Goal: Task Accomplishment & Management: Manage account settings

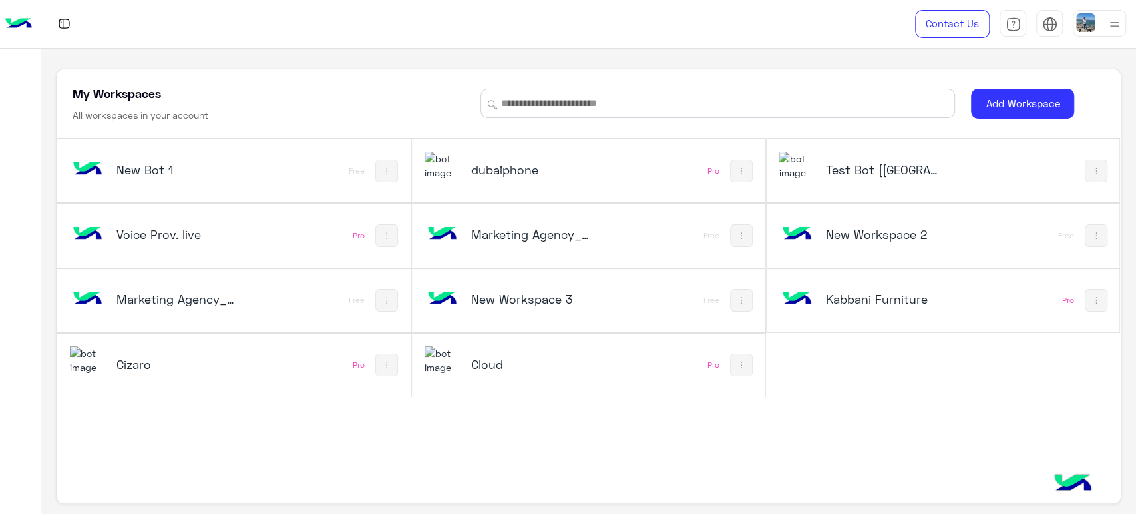
click at [886, 172] on h5 "Test Bot [[GEOGRAPHIC_DATA]]" at bounding box center [885, 170] width 119 height 16
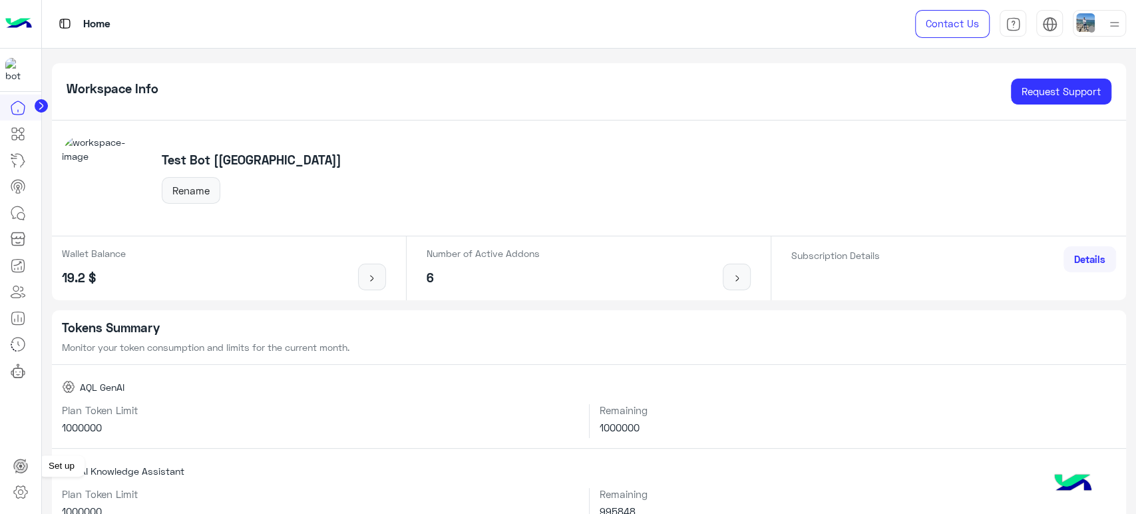
click at [19, 490] on icon at bounding box center [20, 492] width 5 height 5
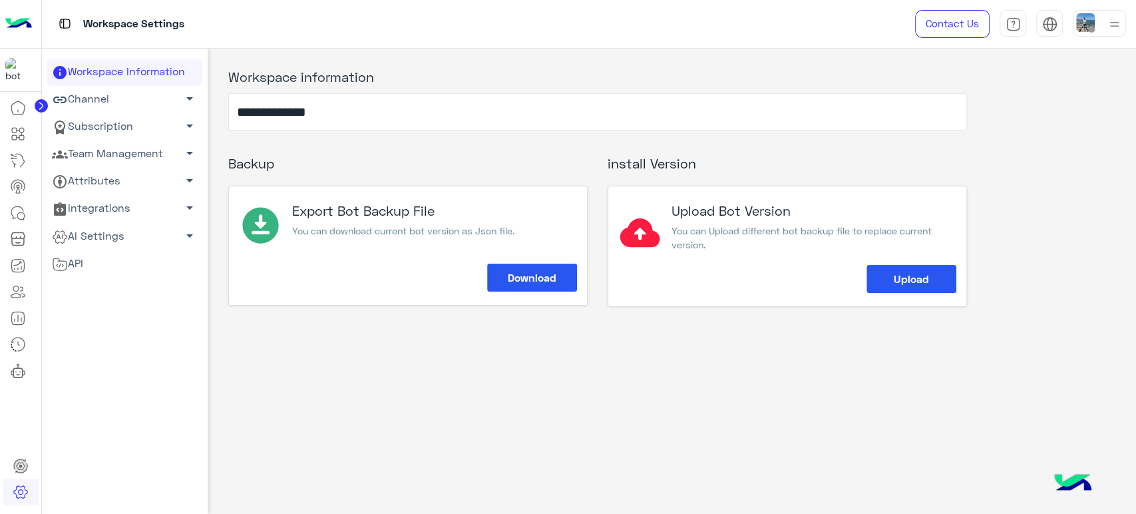
click at [134, 150] on link "Team Management arrow_drop_down" at bounding box center [125, 153] width 156 height 27
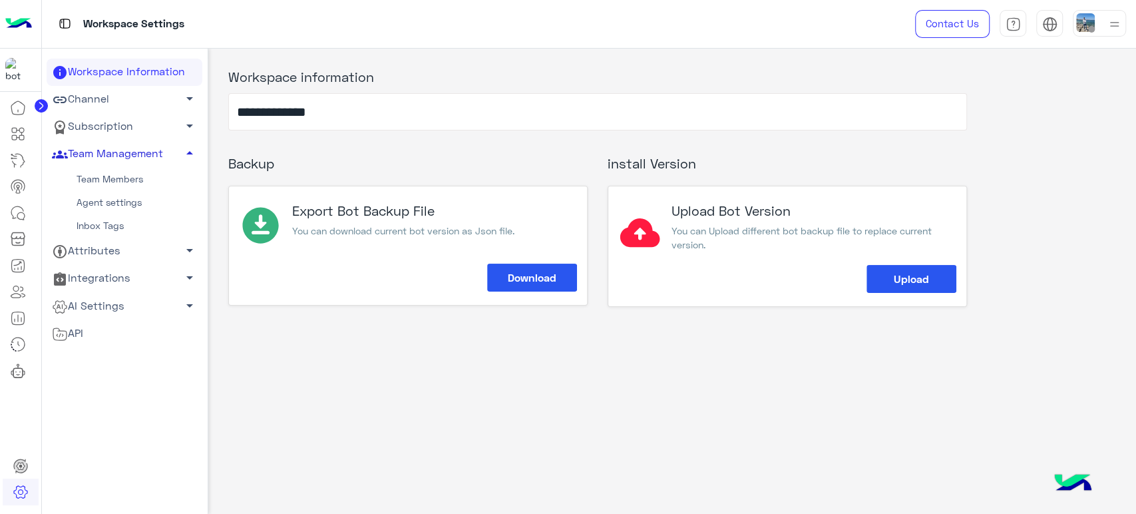
click at [101, 182] on link "Team Members" at bounding box center [125, 179] width 156 height 23
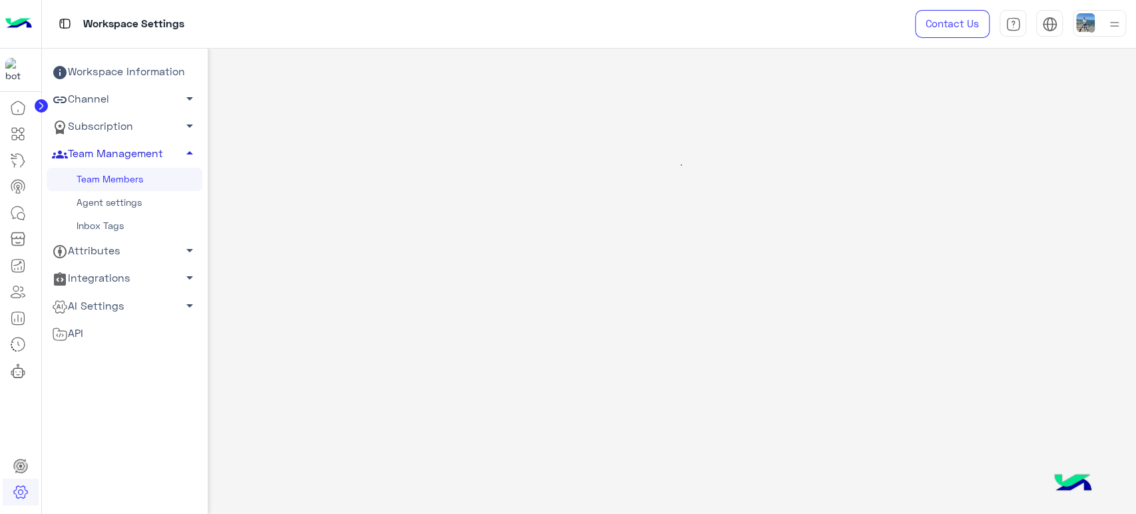
click at [121, 150] on link "Team Management arrow_drop_up" at bounding box center [125, 153] width 156 height 27
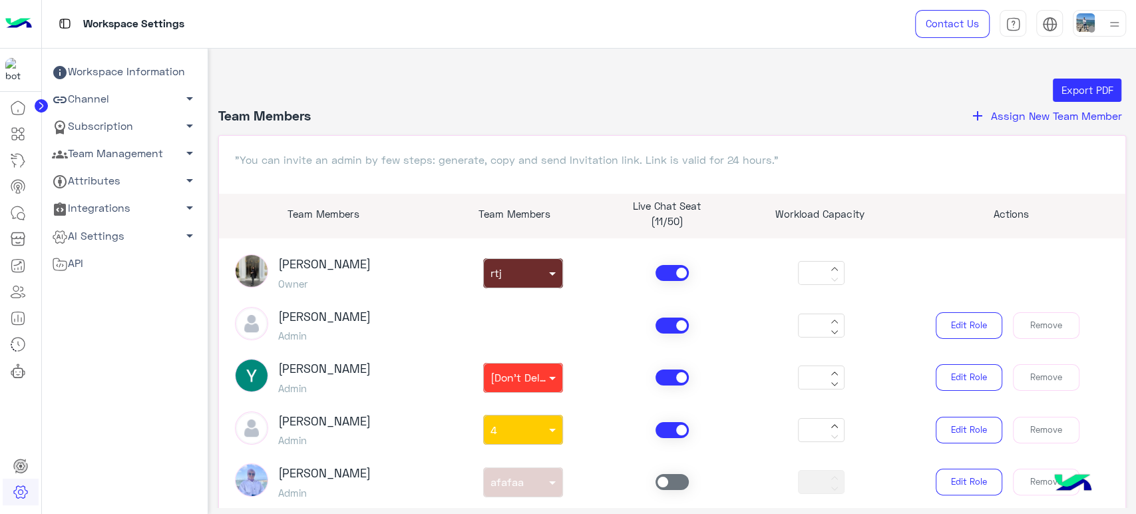
click at [1011, 105] on div "Export PDF Team Members add Assign New Team Member "You can invite an admin by …" at bounding box center [672, 334] width 909 height 510
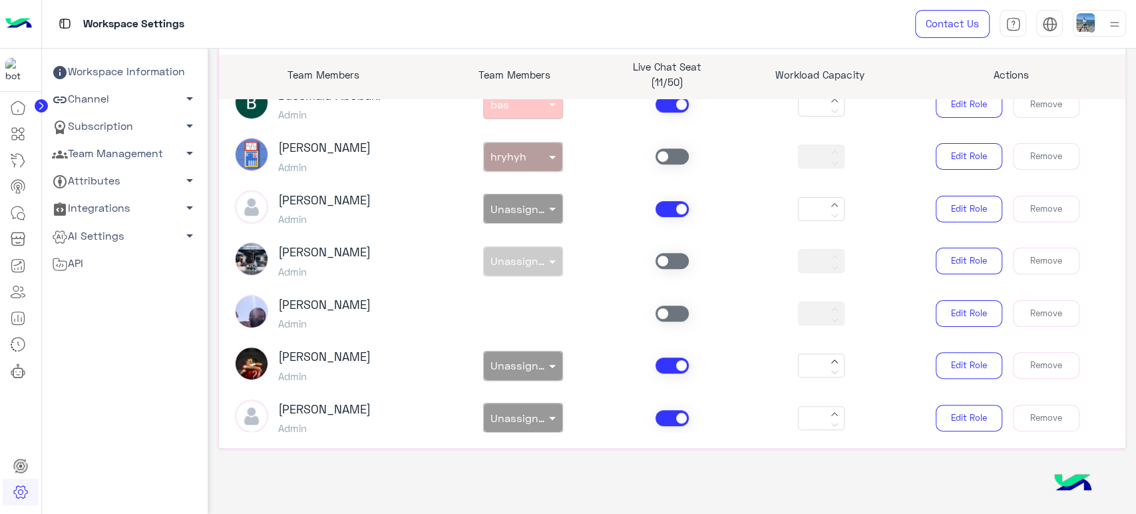
scroll to position [624, 0]
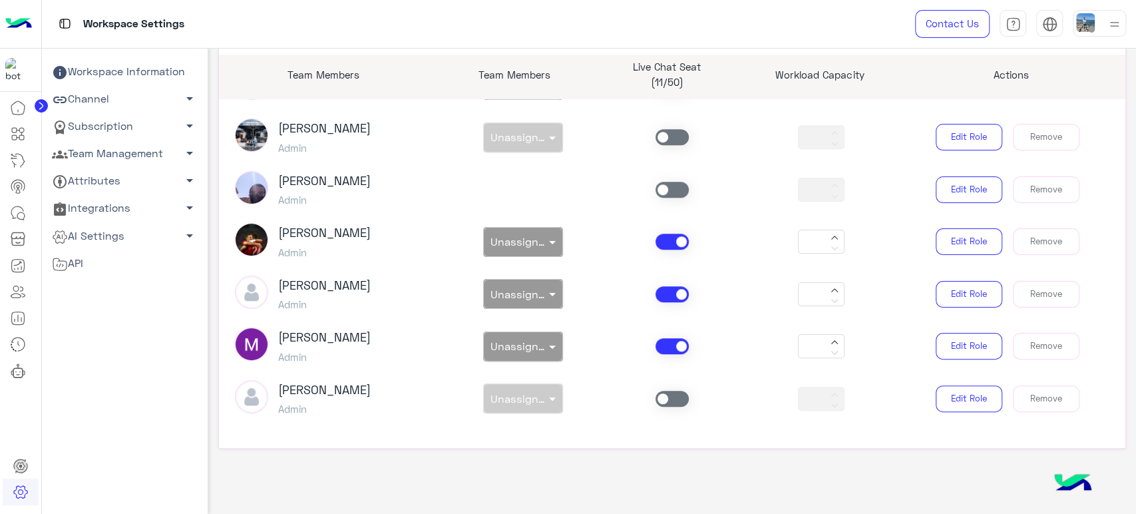
click at [114, 154] on link "Team Management arrow_drop_down" at bounding box center [125, 153] width 156 height 27
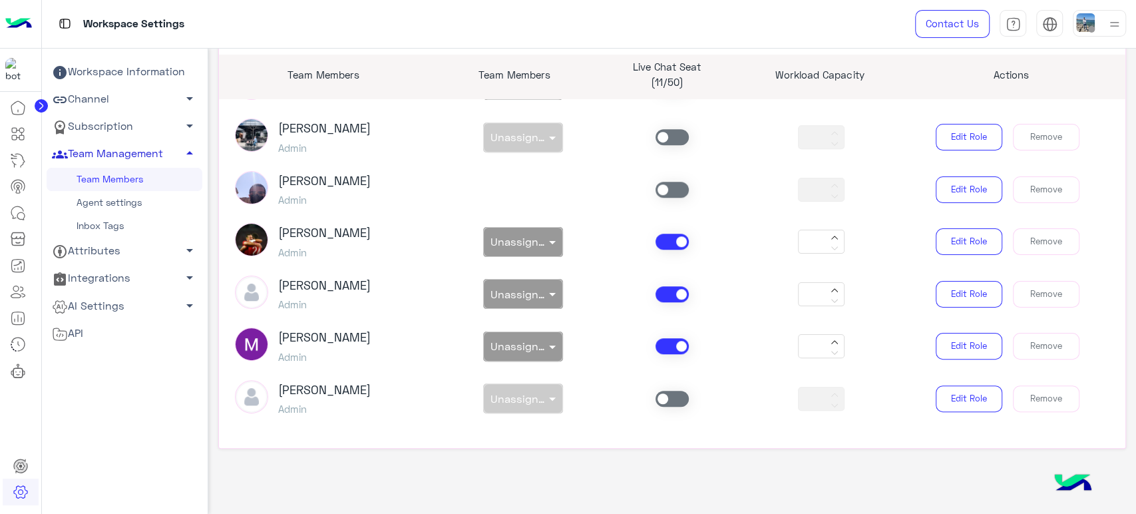
click at [89, 189] on link "Team Members" at bounding box center [125, 179] width 156 height 23
click at [85, 200] on link "Agent settings" at bounding box center [125, 202] width 156 height 23
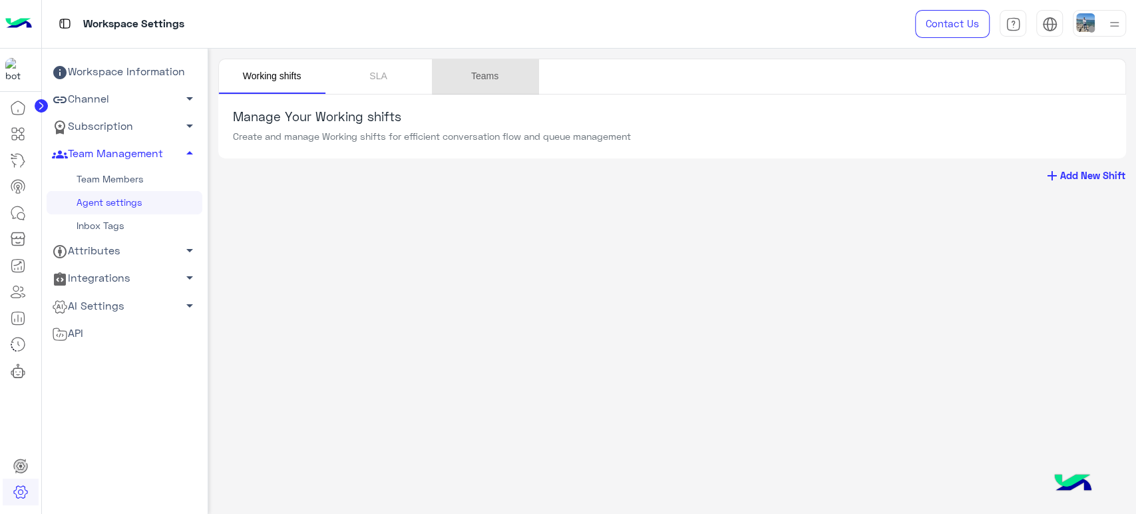
click at [501, 68] on link "Teams" at bounding box center [485, 76] width 107 height 35
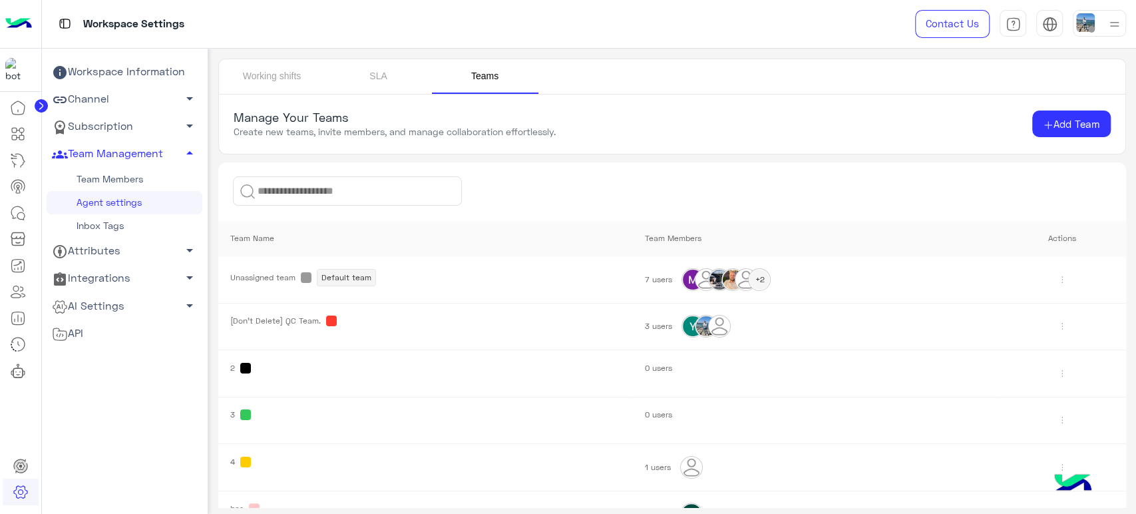
click at [1063, 329] on img at bounding box center [1062, 326] width 21 height 21
click at [1021, 346] on link "Edit" at bounding box center [1023, 356] width 80 height 26
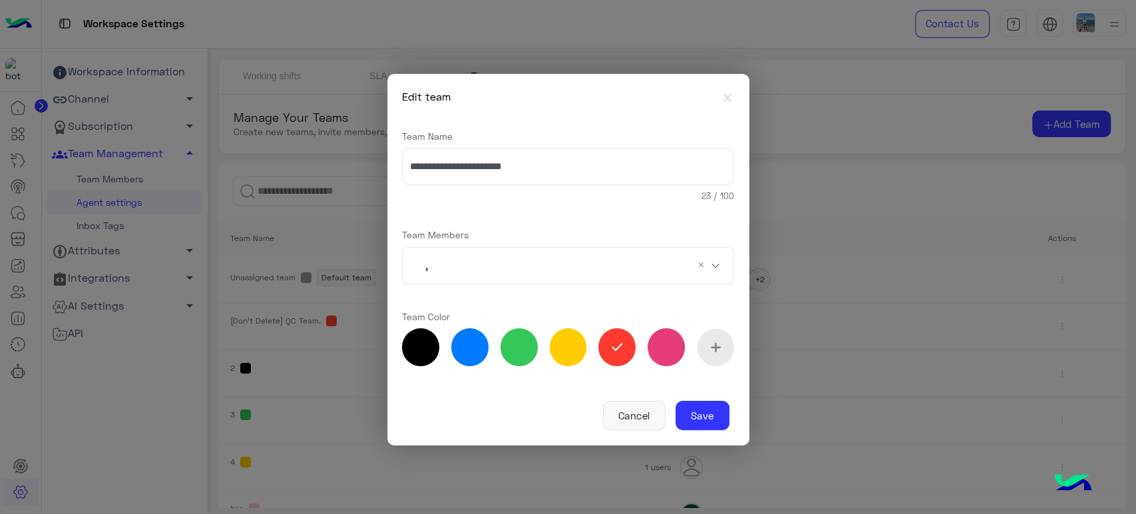
click at [551, 270] on input "text" at bounding box center [556, 266] width 232 height 37
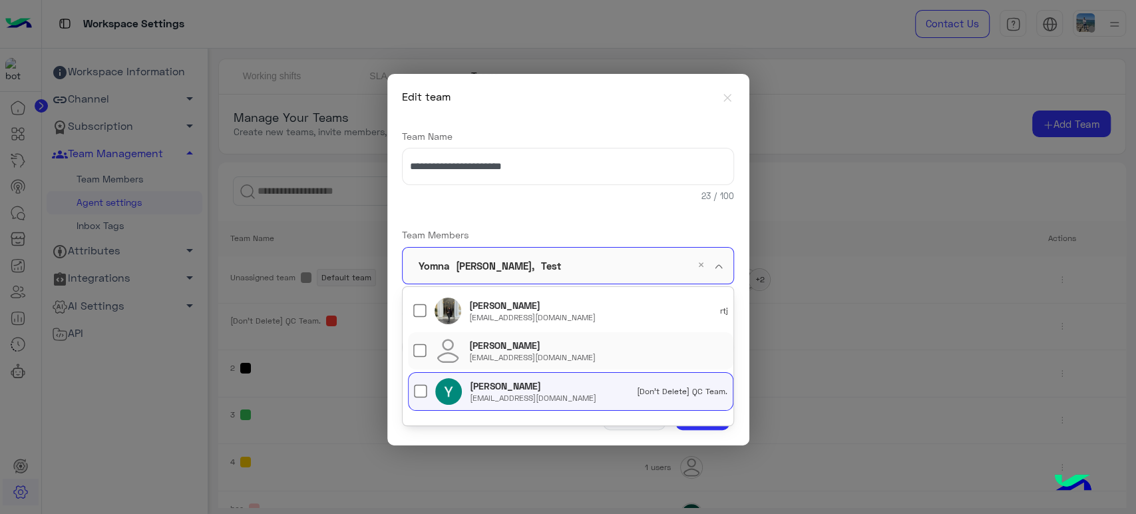
click at [573, 350] on div "[PERSON_NAME] [EMAIL_ADDRESS][DOMAIN_NAME]" at bounding box center [599, 351] width 260 height 24
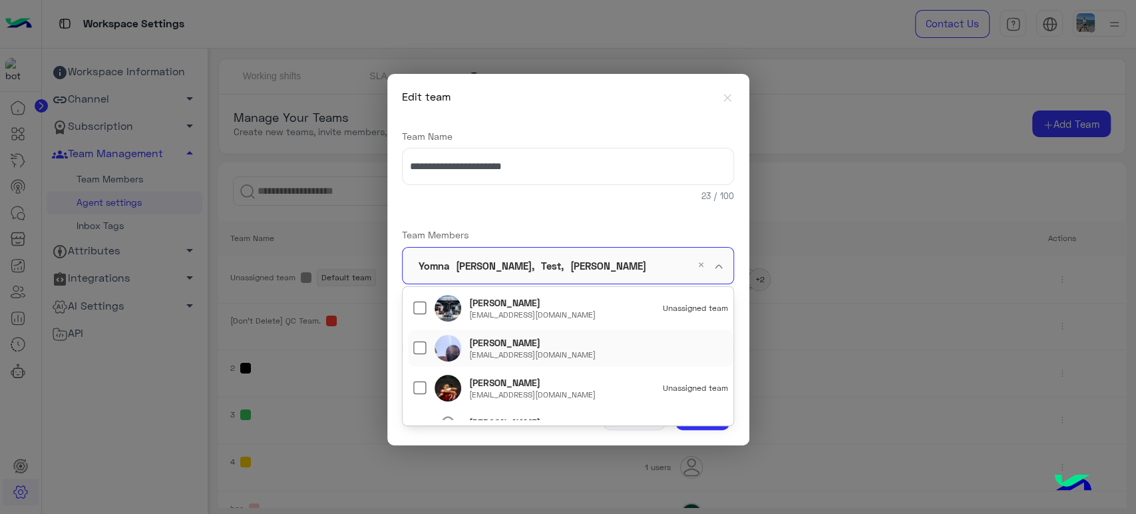
click at [573, 350] on div "[EMAIL_ADDRESS][DOMAIN_NAME]" at bounding box center [532, 355] width 126 height 11
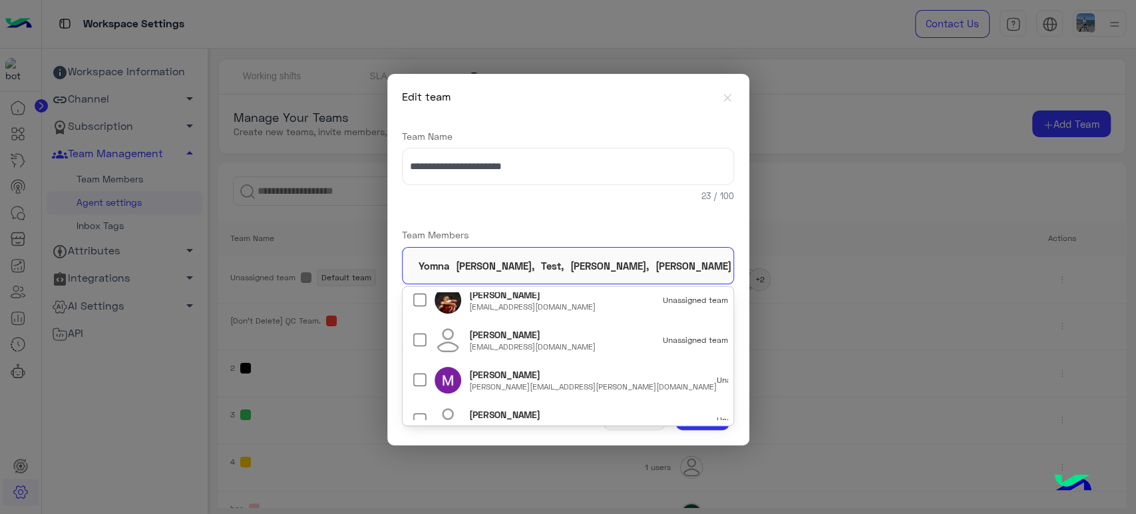
scroll to position [597, 0]
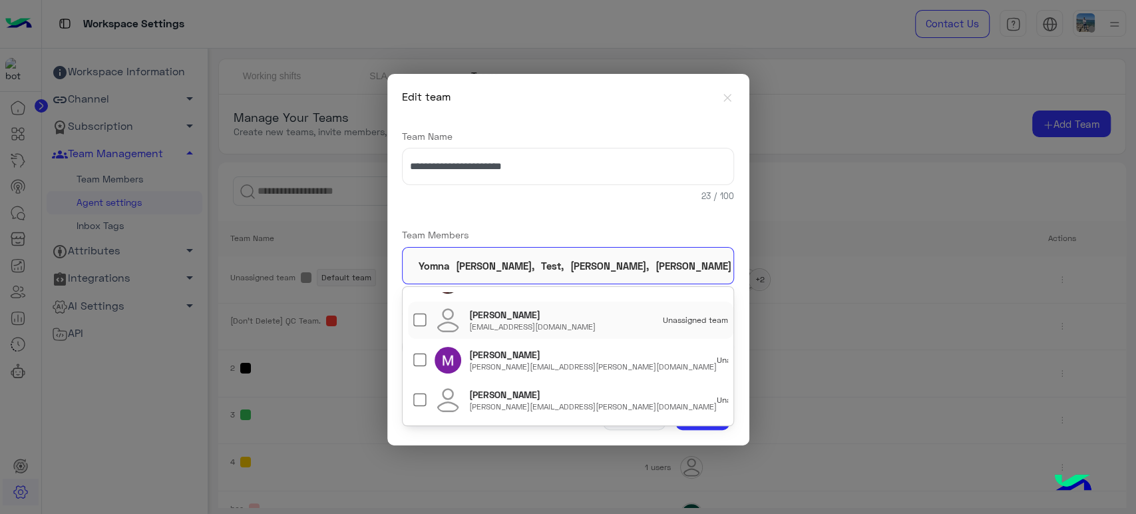
click at [650, 224] on div "**********" at bounding box center [568, 250] width 332 height 271
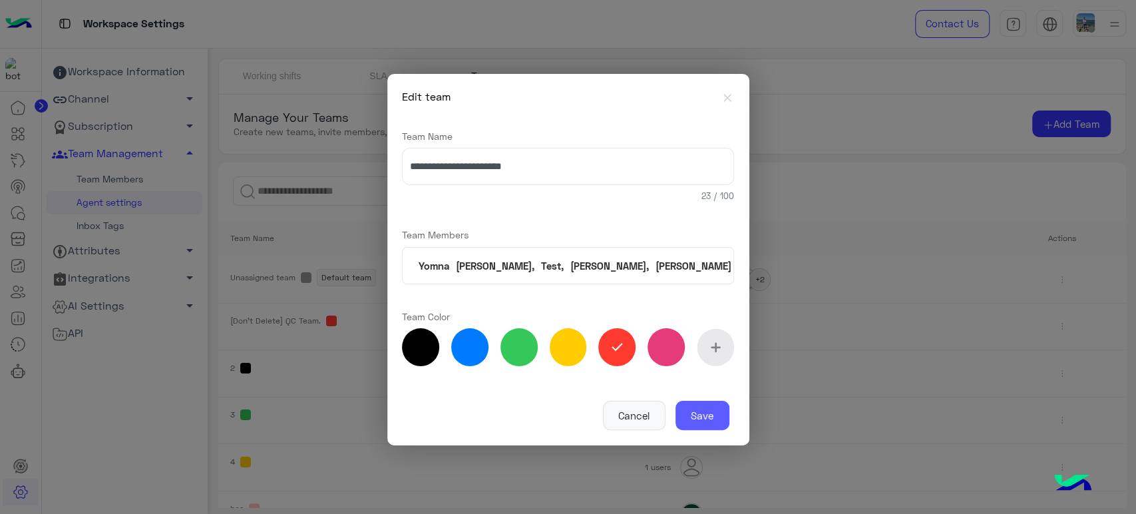
click at [704, 422] on button "Save" at bounding box center [703, 415] width 54 height 29
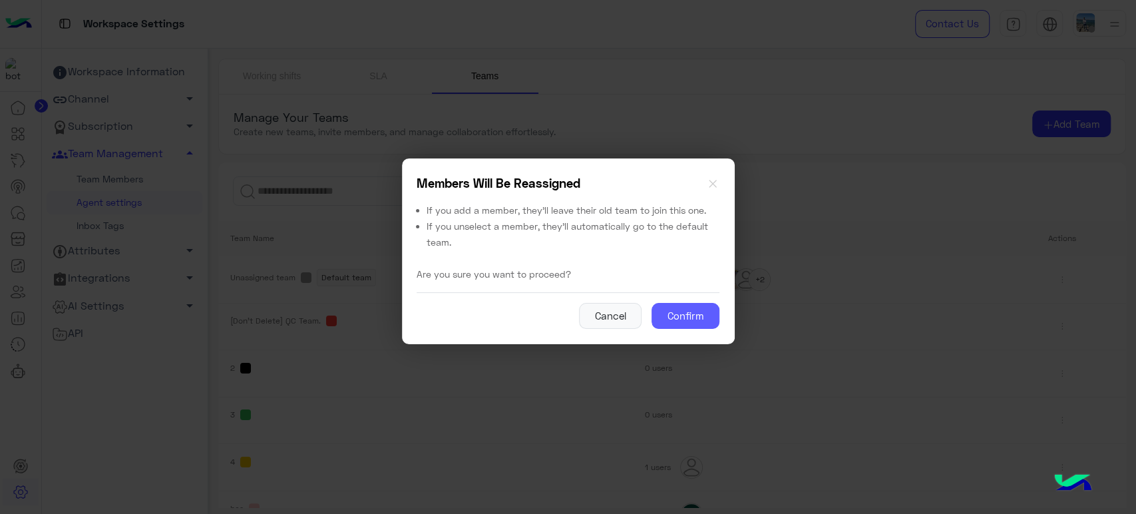
click at [685, 326] on button "Confirm" at bounding box center [686, 316] width 68 height 27
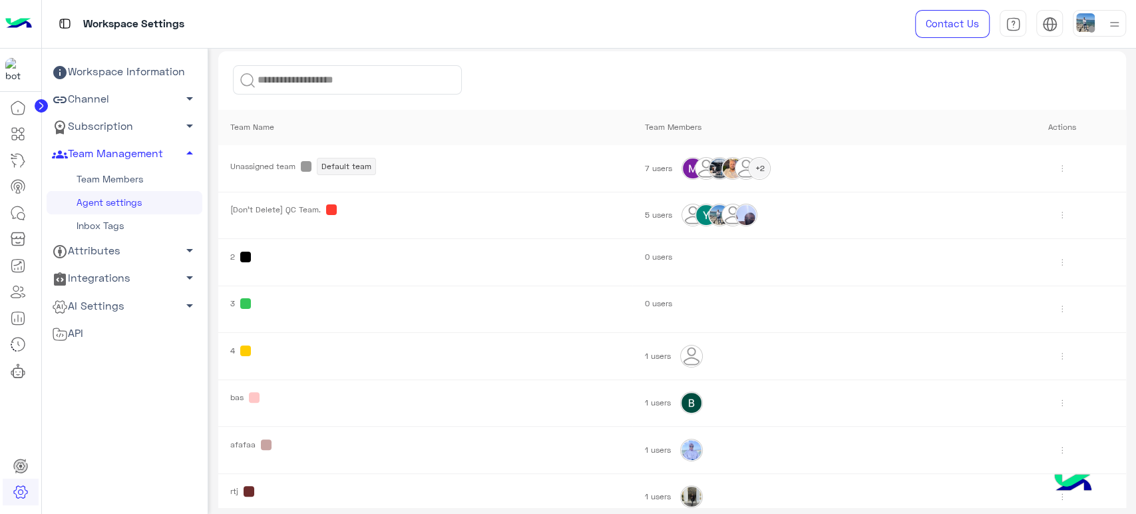
scroll to position [114, 0]
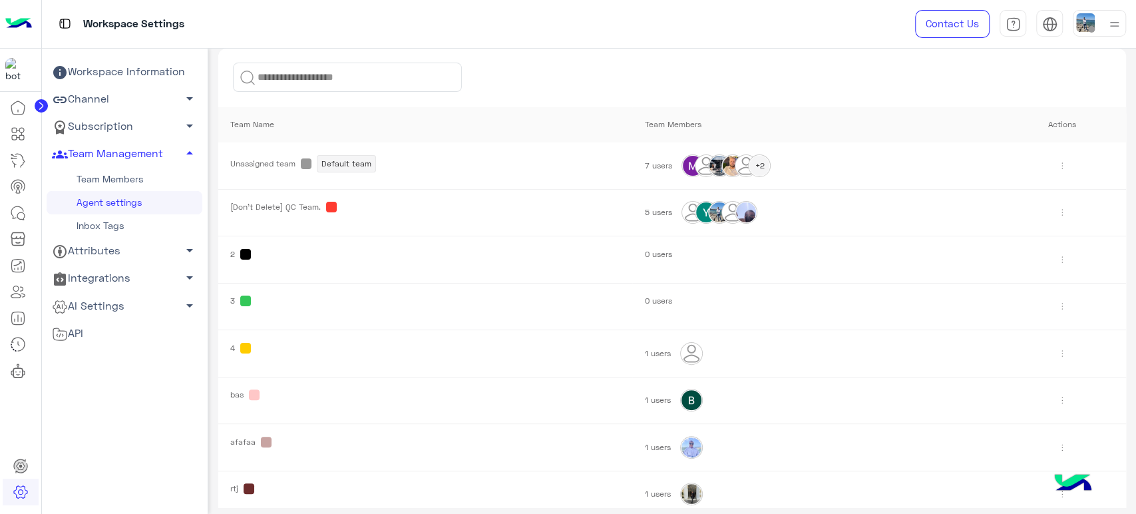
click at [1061, 253] on img at bounding box center [1062, 259] width 21 height 21
click at [1004, 313] on link "Delete" at bounding box center [1023, 313] width 80 height 26
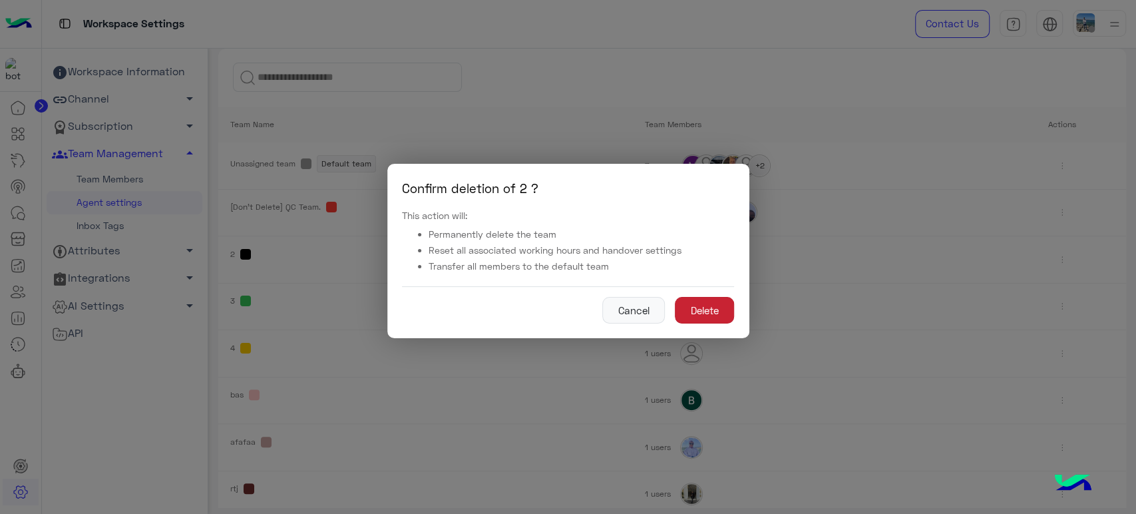
click at [705, 312] on button "Delete" at bounding box center [704, 310] width 59 height 27
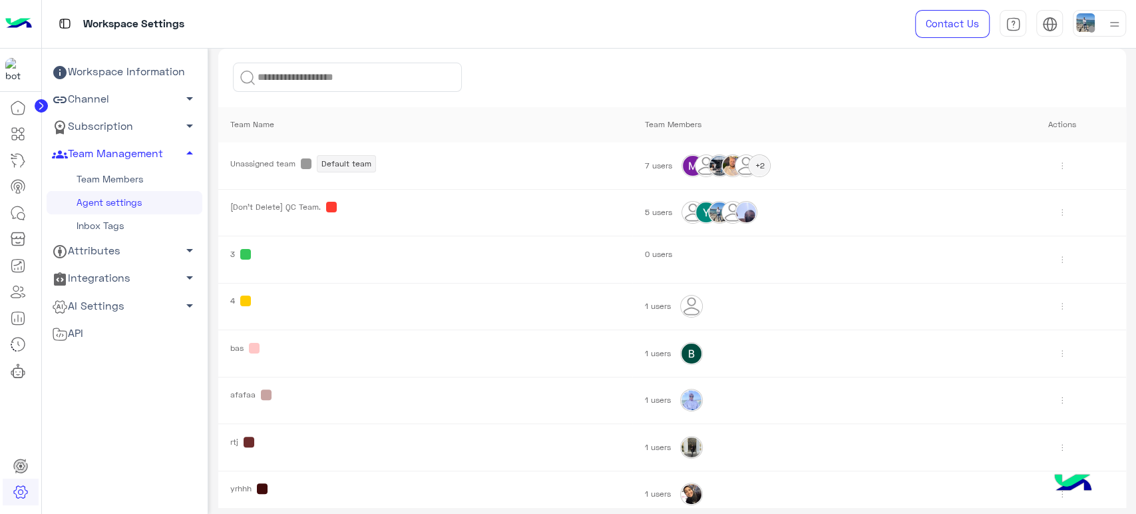
click at [1052, 259] on img at bounding box center [1062, 259] width 21 height 21
click at [1009, 311] on link "Delete" at bounding box center [1023, 313] width 80 height 26
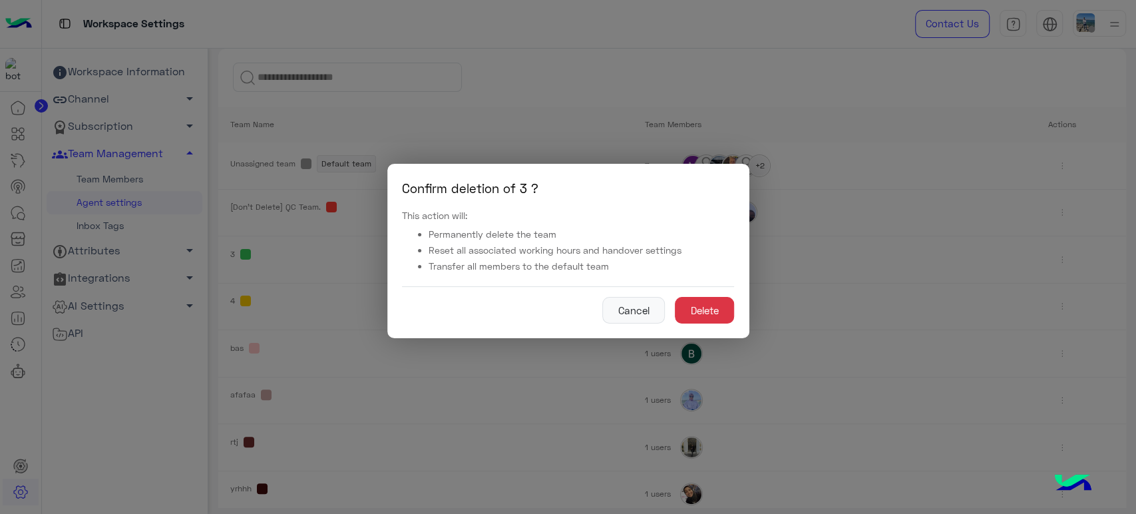
drag, startPoint x: 669, startPoint y: 302, endPoint x: 724, endPoint y: 308, distance: 55.6
click at [670, 302] on div "Cancel Delete" at bounding box center [568, 304] width 332 height 37
click at [724, 308] on button "Delete" at bounding box center [704, 310] width 59 height 27
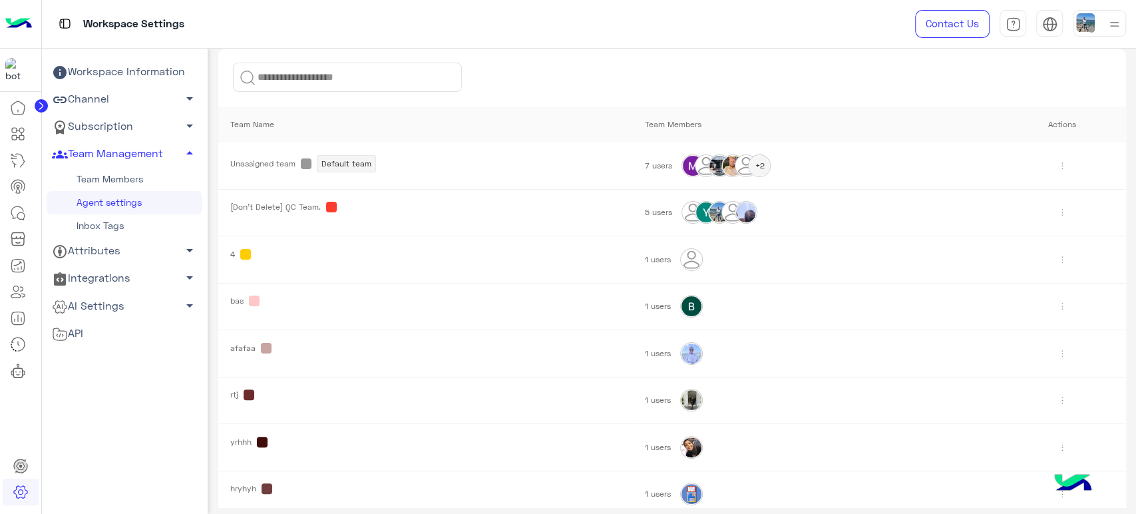
click at [1052, 206] on img at bounding box center [1062, 212] width 21 height 21
click at [1019, 238] on link "Edit" at bounding box center [1023, 241] width 80 height 26
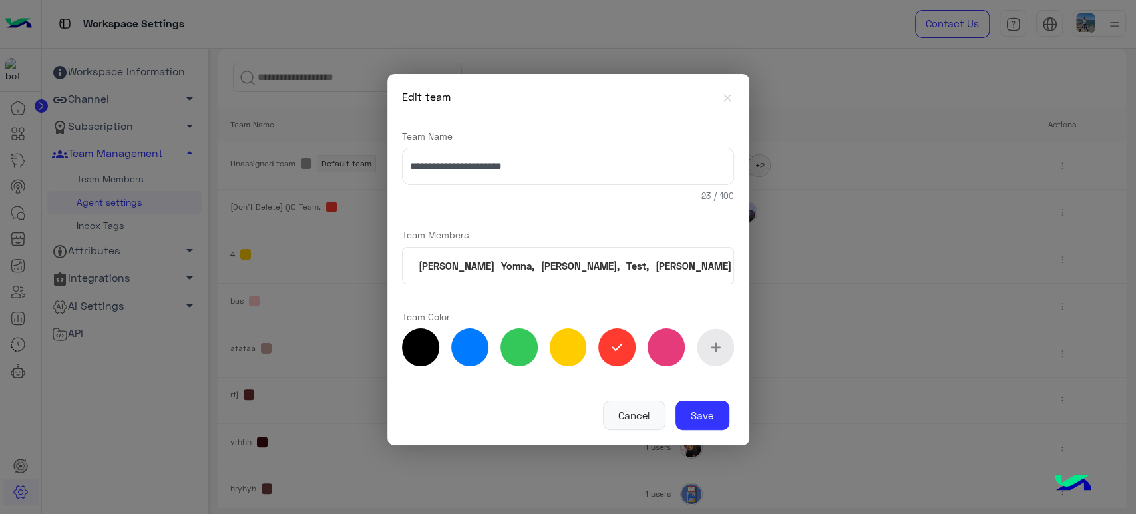
click at [652, 260] on span "[PERSON_NAME]" at bounding box center [693, 266] width 83 height 17
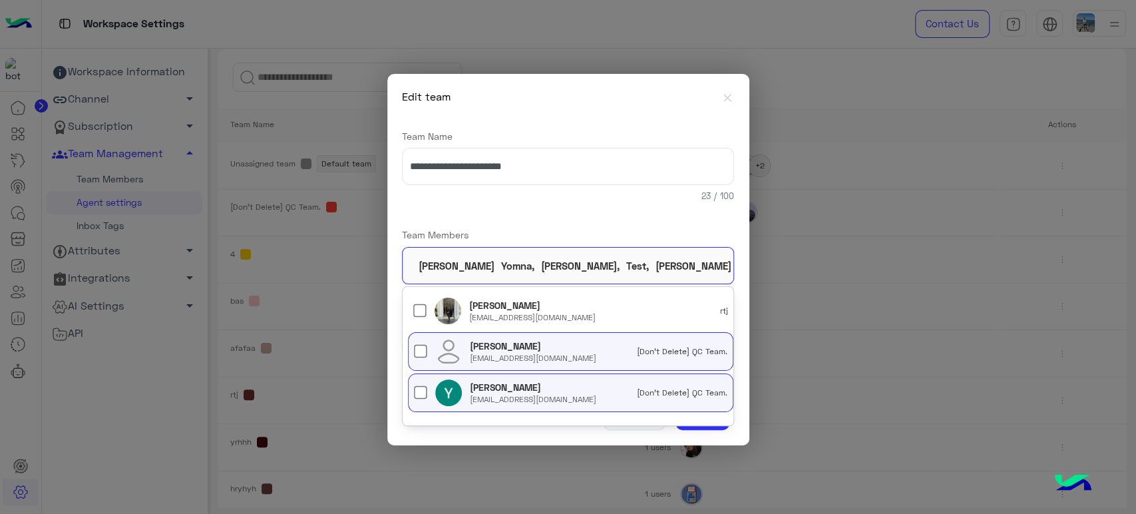
scroll to position [523, 0]
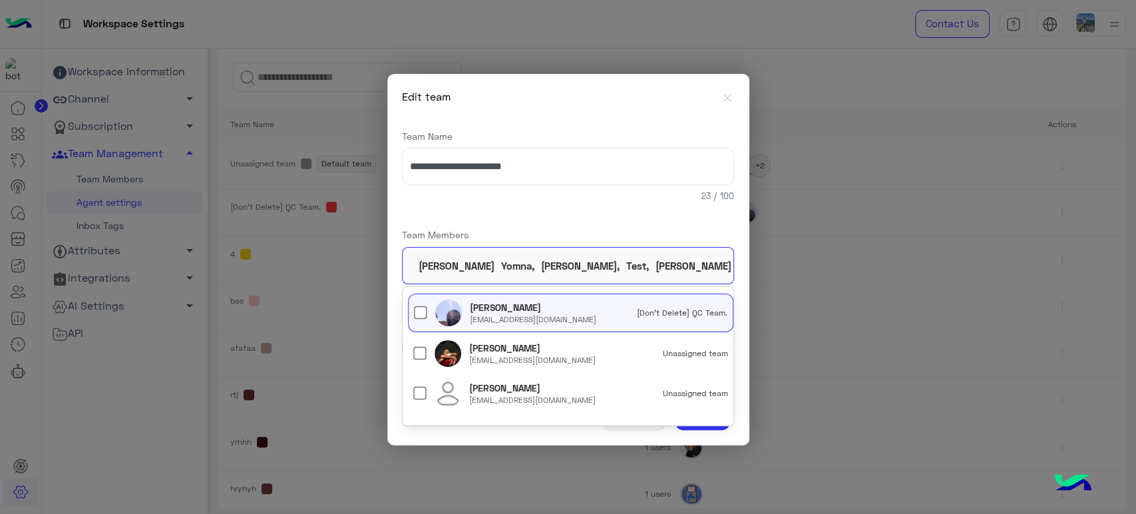
click at [581, 311] on div "[PERSON_NAME] [EMAIL_ADDRESS][DOMAIN_NAME] [Don't Delete] QC Team." at bounding box center [599, 313] width 258 height 24
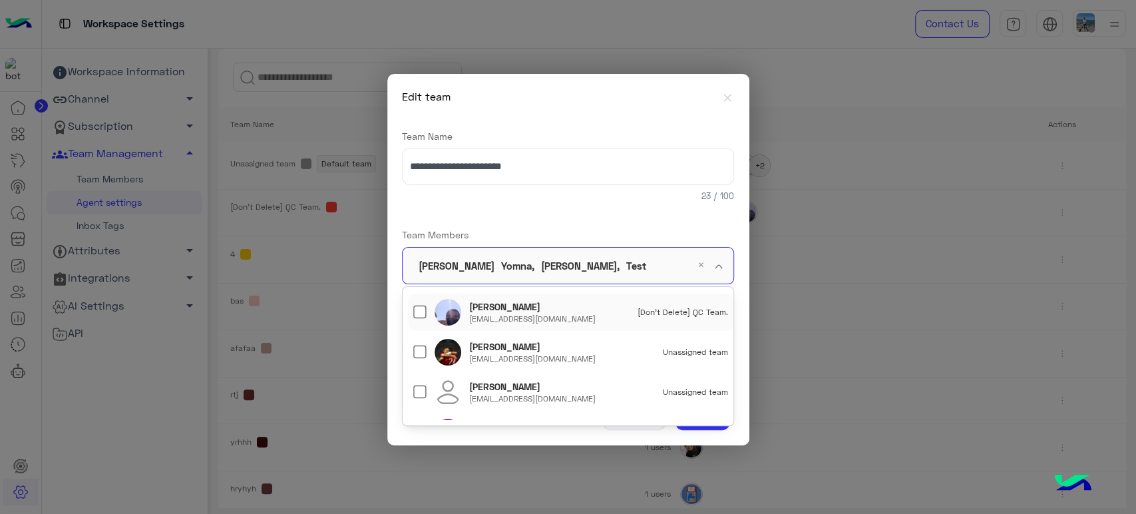
scroll to position [0, 0]
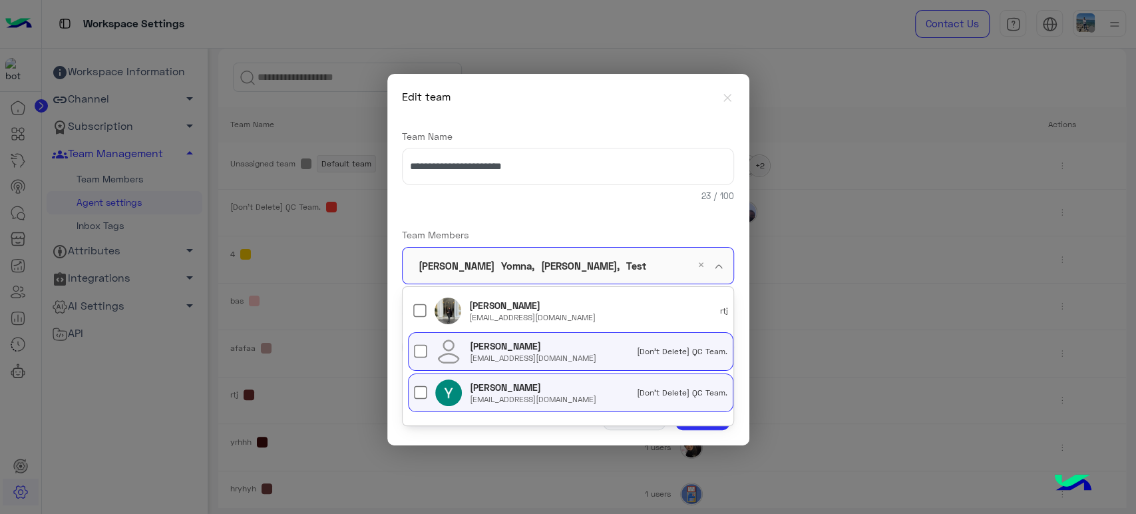
click at [569, 351] on div "[PERSON_NAME] [EMAIL_ADDRESS][DOMAIN_NAME] [Don't Delete] QC Team." at bounding box center [599, 352] width 258 height 24
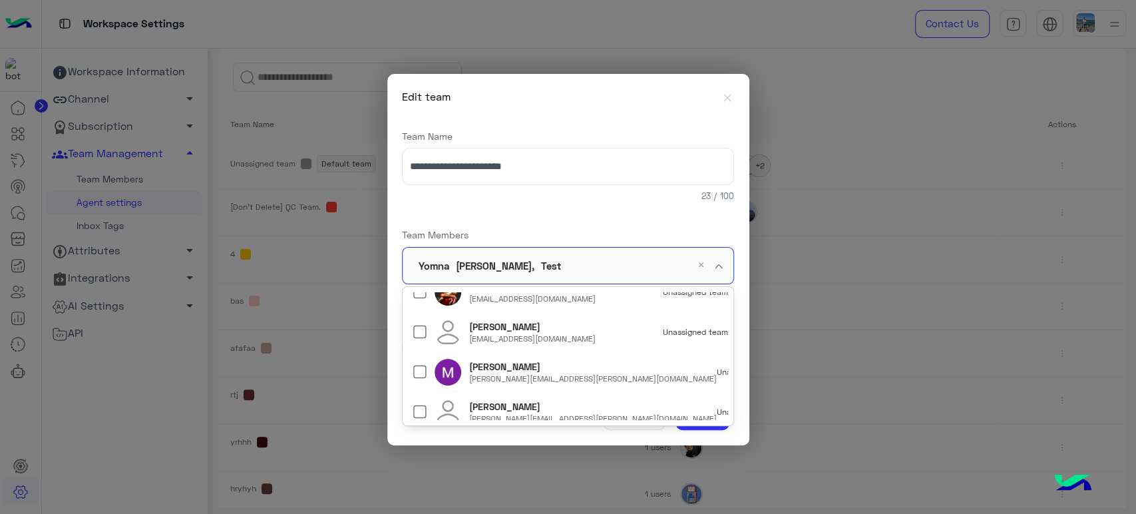
scroll to position [595, 0]
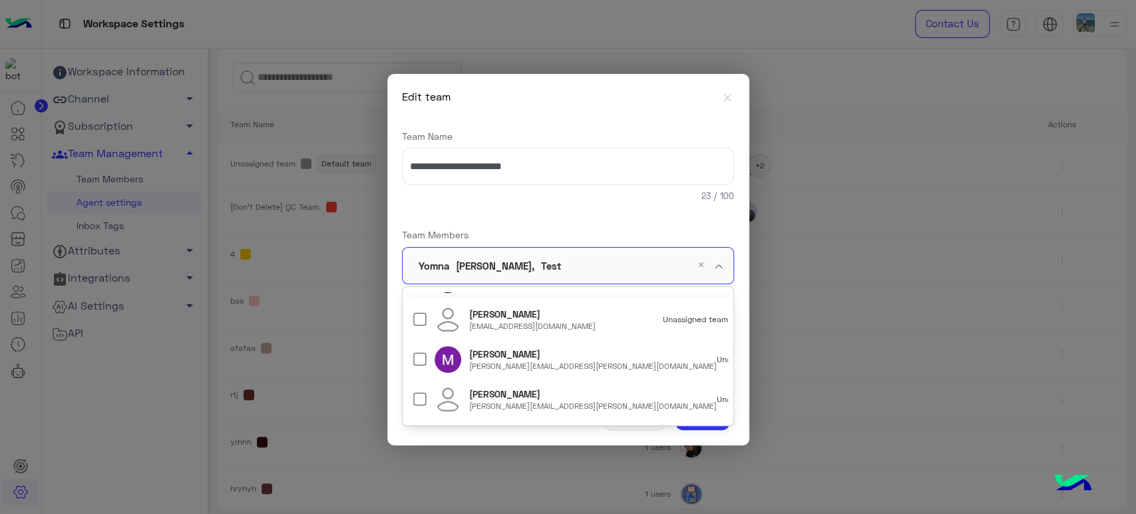
click at [581, 207] on div "**********" at bounding box center [568, 250] width 332 height 271
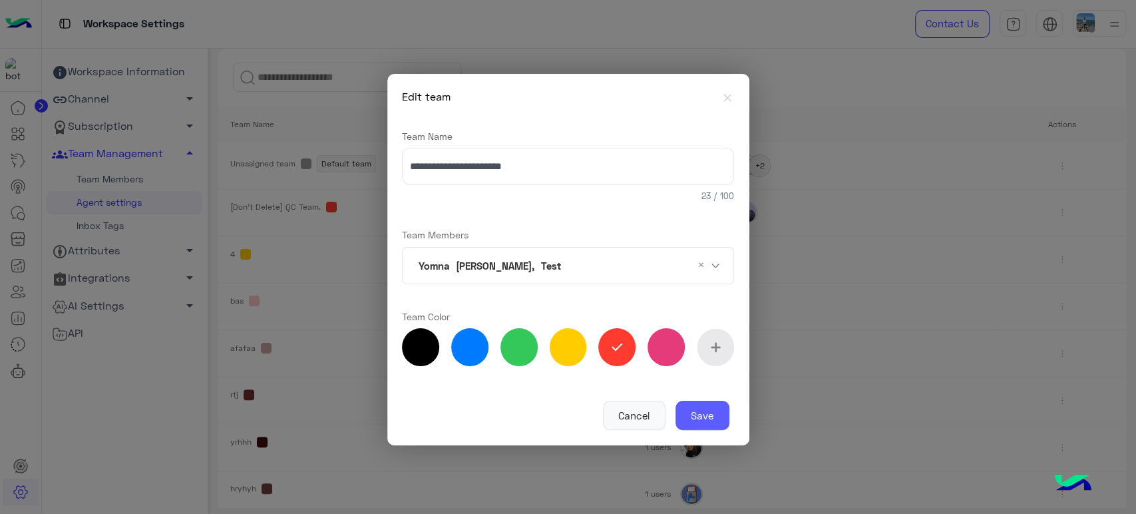
click at [691, 402] on button "Save" at bounding box center [703, 415] width 54 height 29
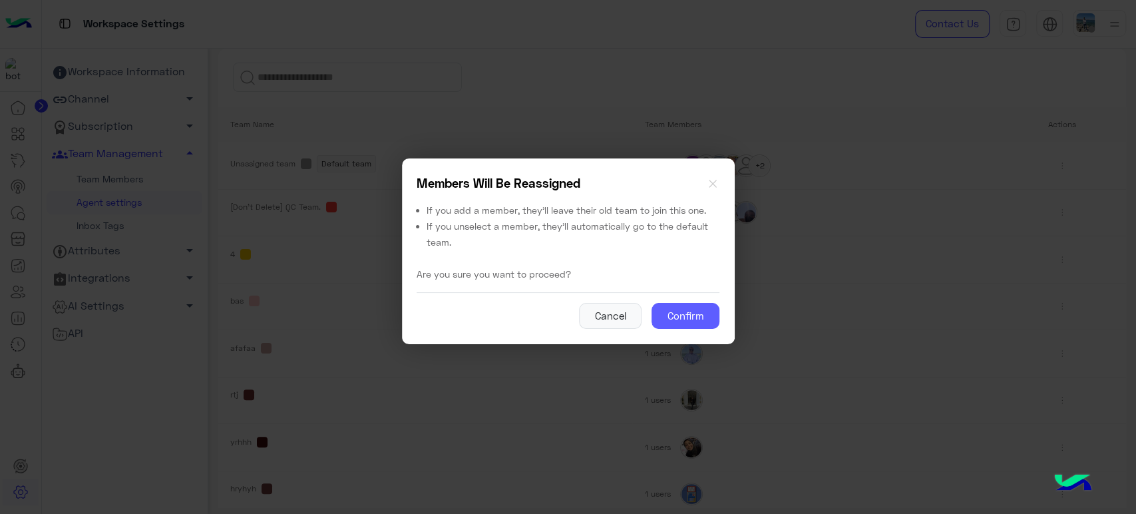
click at [695, 316] on button "Confirm" at bounding box center [686, 316] width 68 height 27
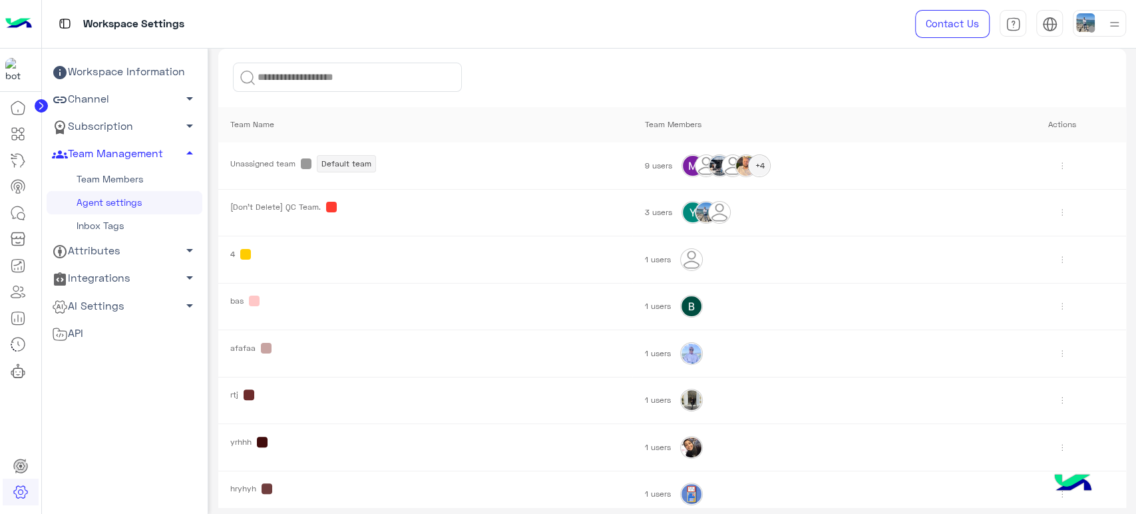
click at [126, 171] on link "Team Members" at bounding box center [125, 179] width 156 height 23
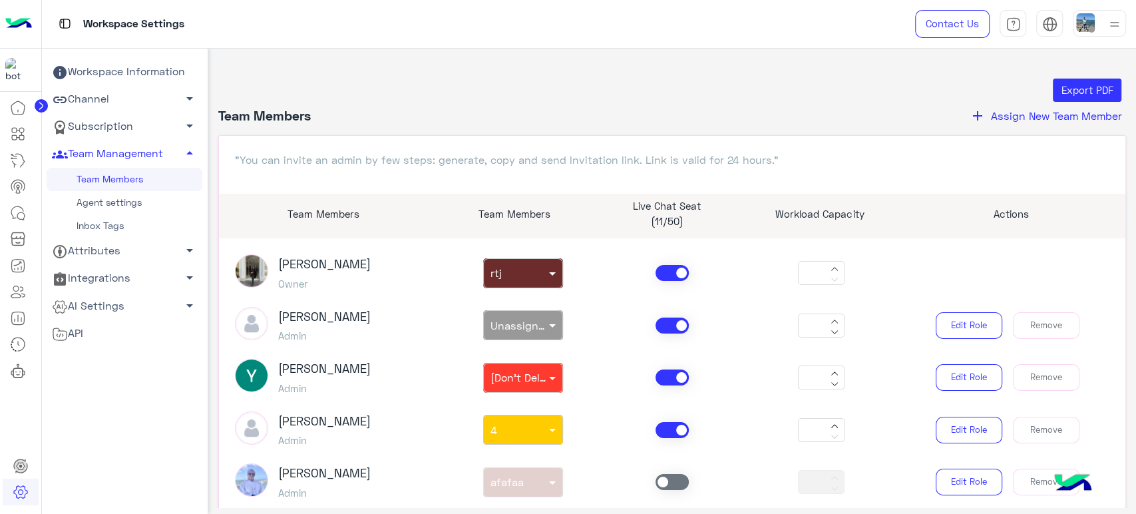
click at [992, 107] on button "add Assign New Team Member" at bounding box center [1046, 115] width 160 height 17
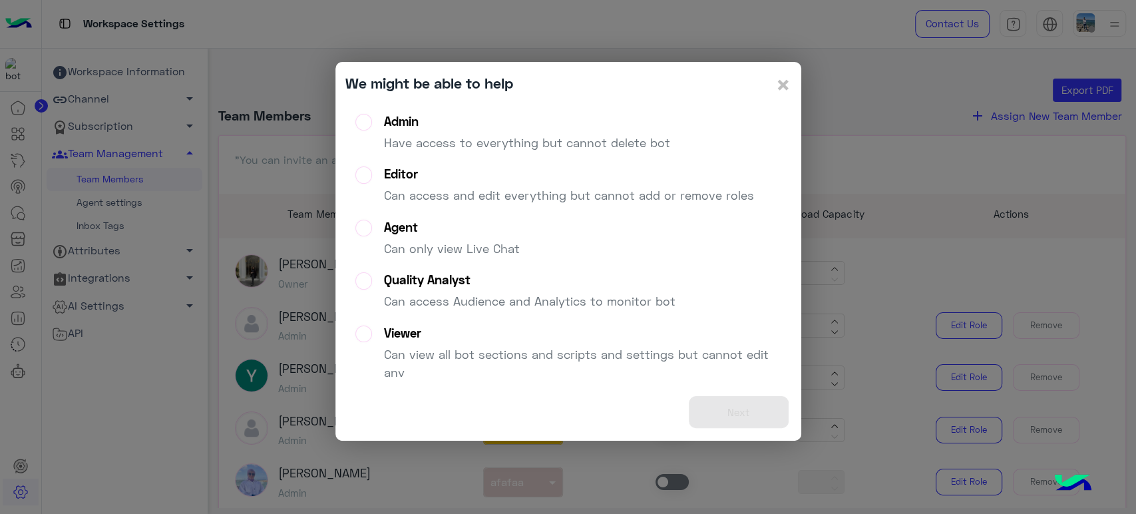
click at [517, 117] on div "Admin" at bounding box center [527, 121] width 286 height 15
click at [720, 403] on button "Next" at bounding box center [739, 412] width 100 height 33
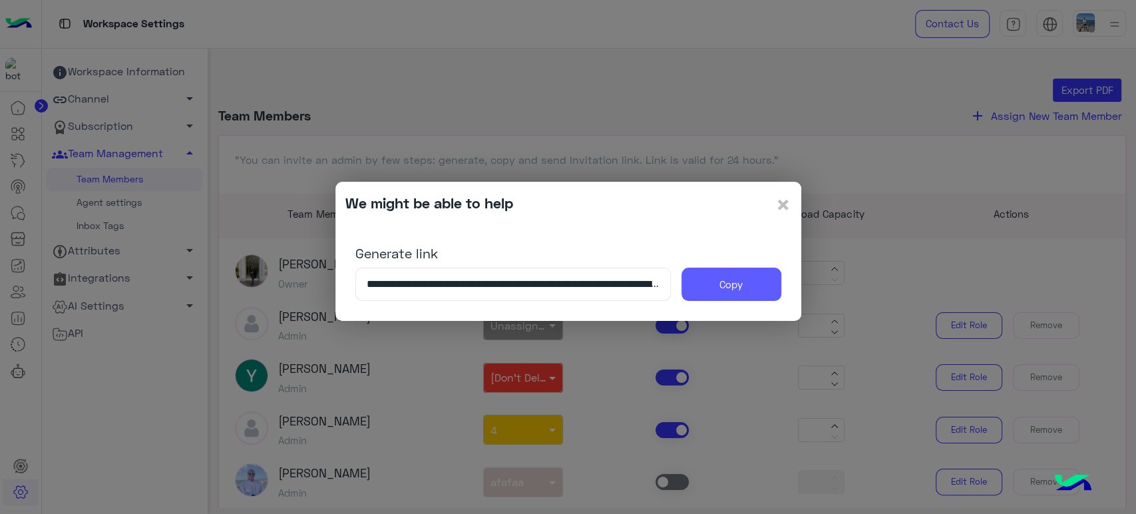
click at [738, 286] on button "Copy" at bounding box center [732, 284] width 100 height 33
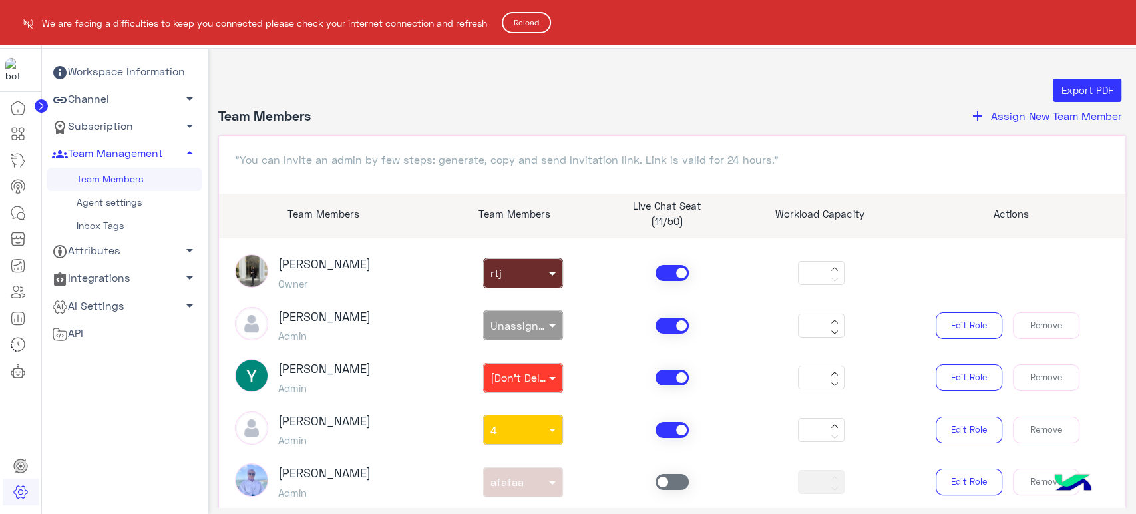
click at [537, 25] on button "Reload" at bounding box center [526, 22] width 49 height 21
